Goal: Go to known website: Access a specific website the user already knows

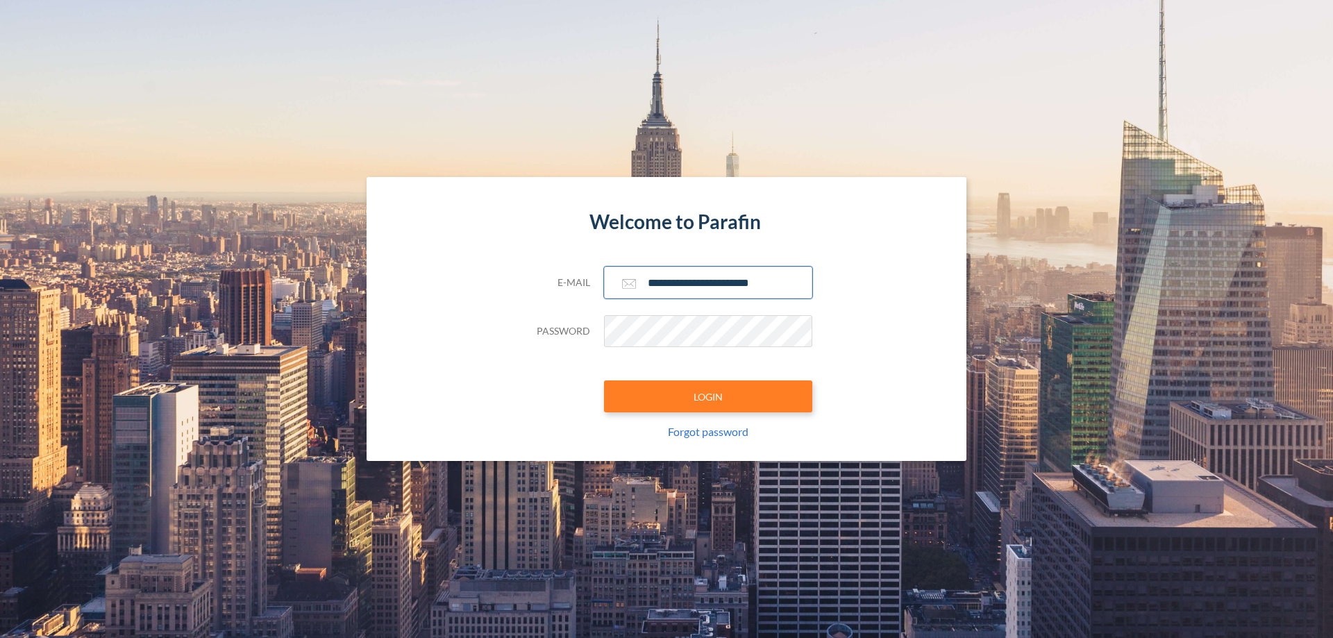
type input "**********"
click at [708, 396] on button "LOGIN" at bounding box center [708, 396] width 208 height 32
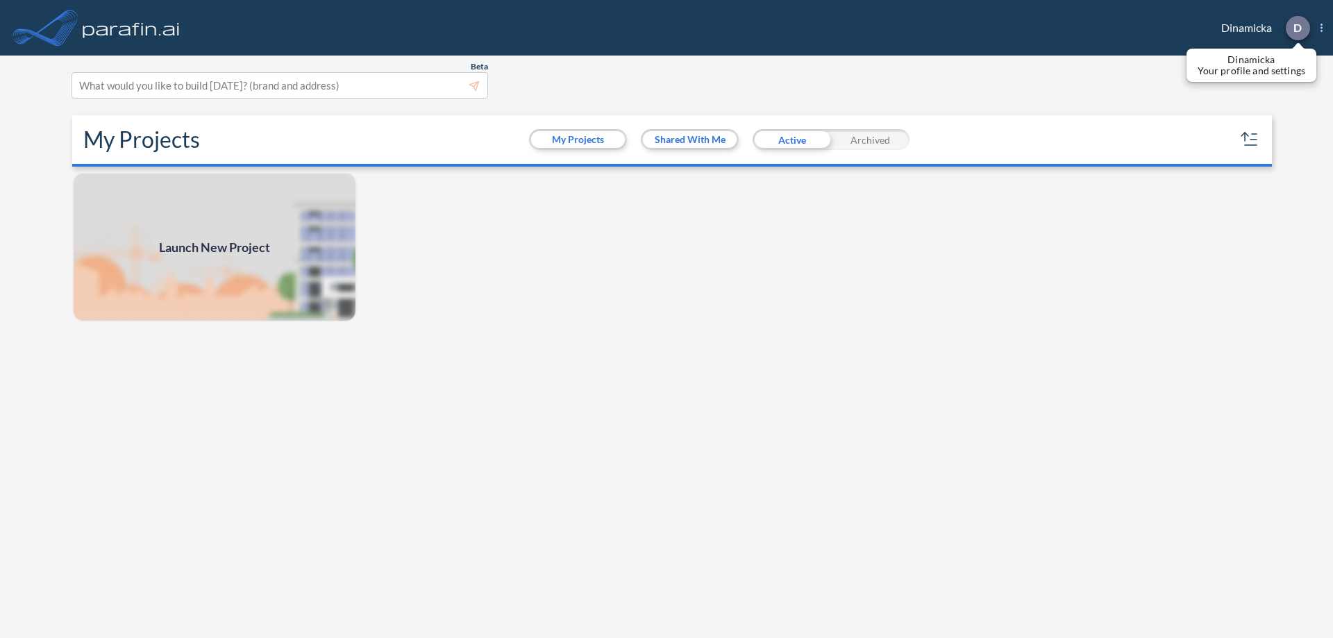
click at [1297, 28] on p "D" at bounding box center [1297, 28] width 8 height 12
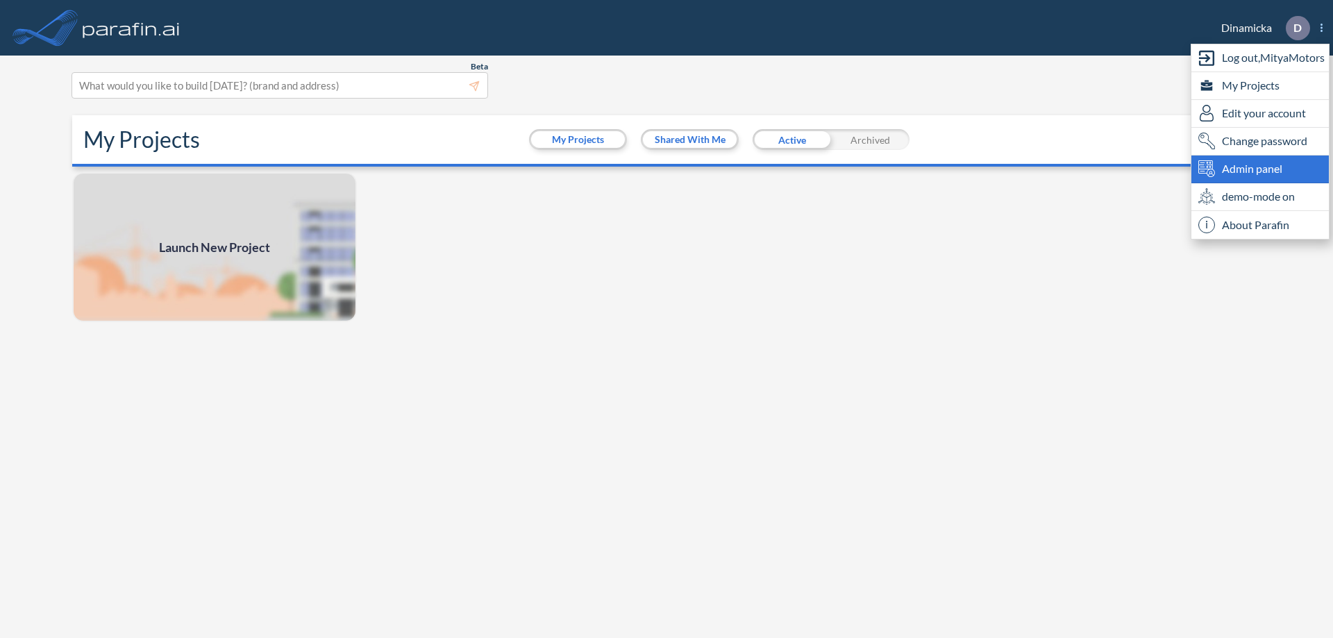
click at [1260, 169] on span "Admin panel" at bounding box center [1252, 168] width 60 height 17
